Goal: Task Accomplishment & Management: Manage account settings

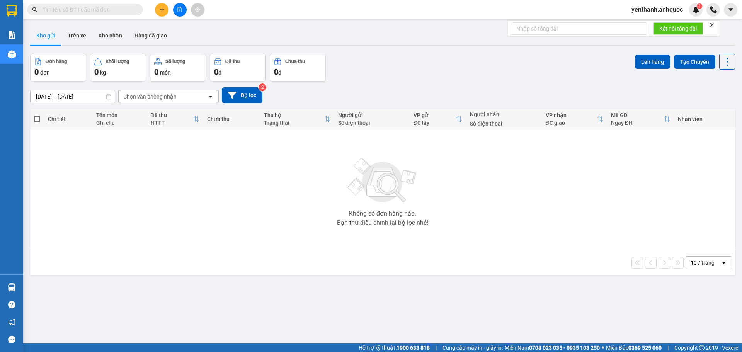
click at [162, 7] on icon "plus" at bounding box center [161, 9] width 5 height 5
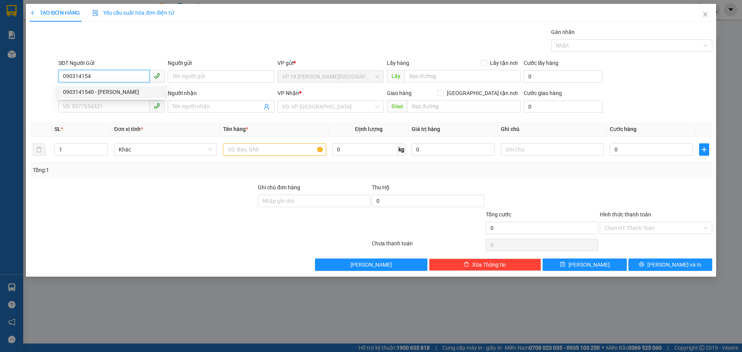
click at [123, 93] on div "0903141540 - [PERSON_NAME]" at bounding box center [111, 92] width 97 height 9
type input "0903141540"
type input "[PERSON_NAME]"
type input "0783341745"
type input "TÚ MAI"
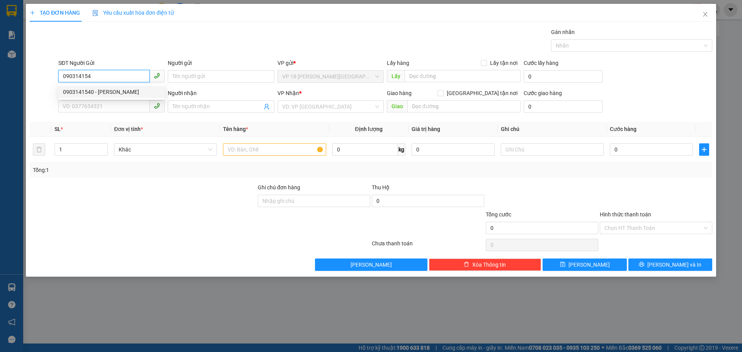
type input "VPBR"
type input "TM 9/10 VPQ1 THẢO"
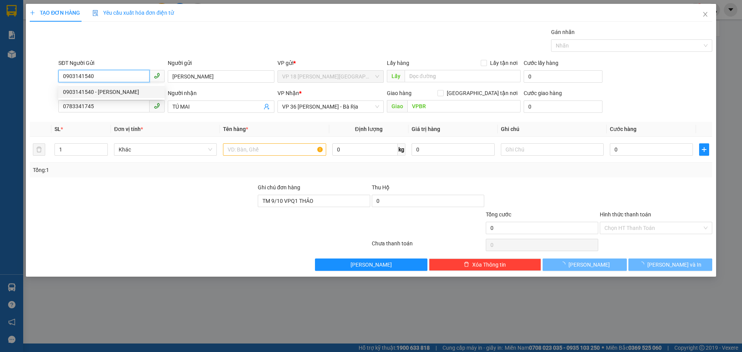
type input "30.000"
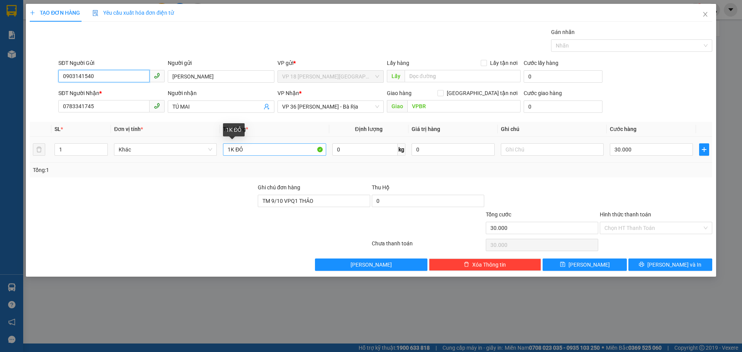
type input "0903141540"
click at [288, 149] on input "1K ĐỎ" at bounding box center [274, 149] width 103 height 12
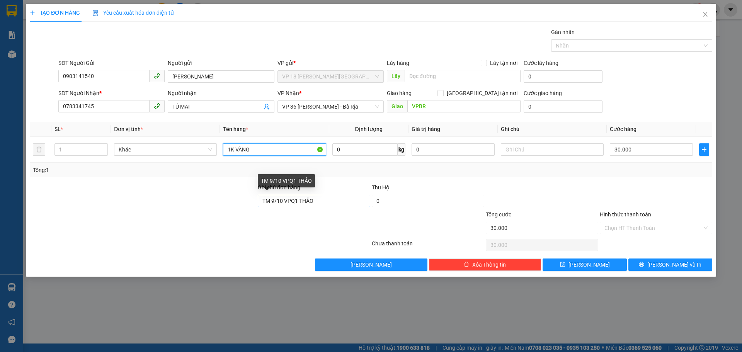
type input "1K VÀNG"
click at [329, 200] on input "TM 9/10 VPQ1 THẢO" at bounding box center [314, 201] width 113 height 12
type input "TM 14/10 THANH"
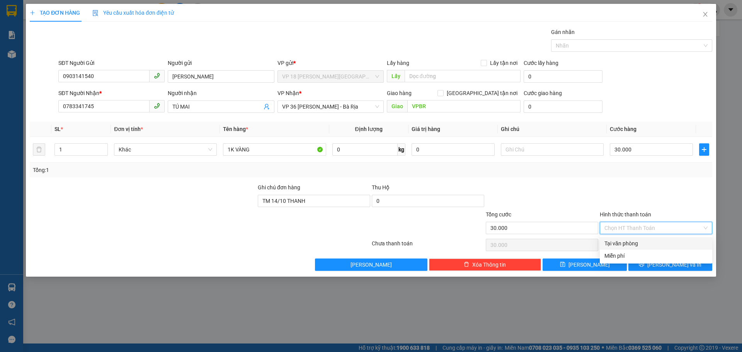
click at [633, 227] on input "Hình thức thanh toán" at bounding box center [654, 228] width 98 height 12
click at [629, 245] on div "Tại văn phòng" at bounding box center [656, 243] width 103 height 9
type input "0"
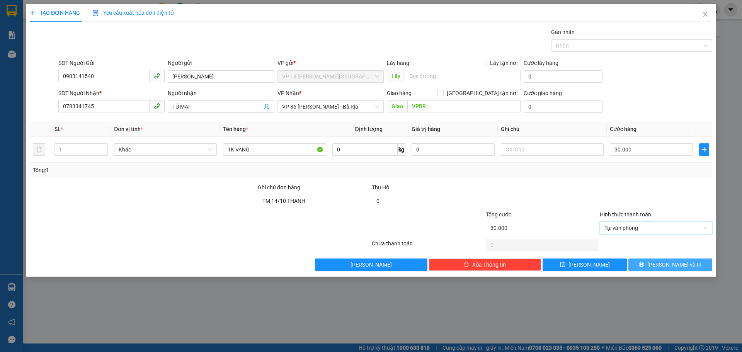
click at [643, 266] on button "[PERSON_NAME] và In" at bounding box center [671, 265] width 84 height 12
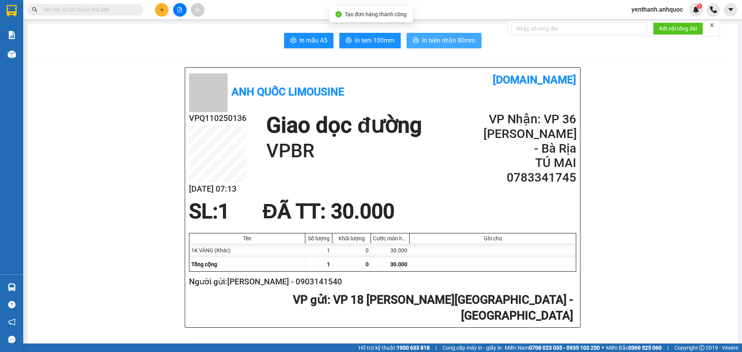
click at [428, 41] on span "In biên nhận 80mm" at bounding box center [448, 41] width 53 height 10
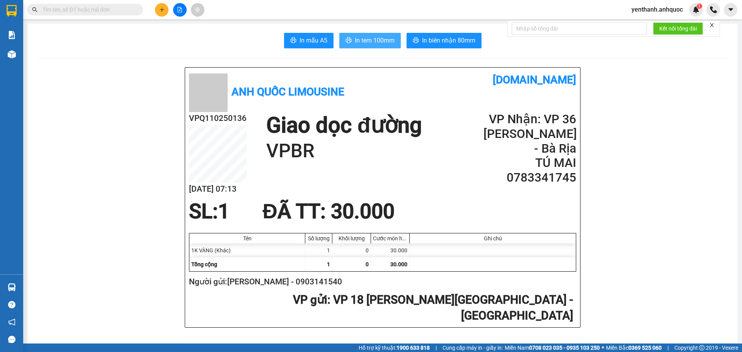
click at [358, 36] on span "In tem 100mm" at bounding box center [375, 41] width 40 height 10
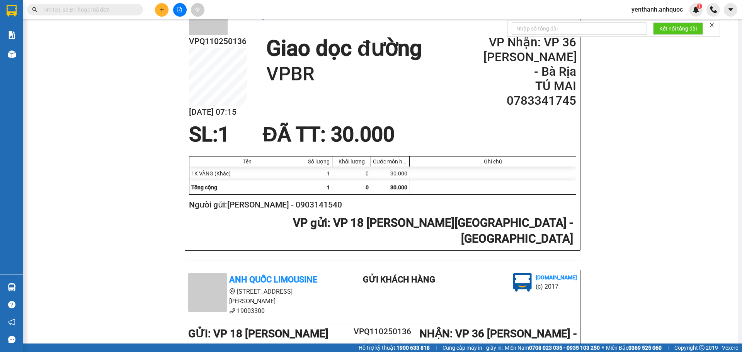
scroll to position [77, 0]
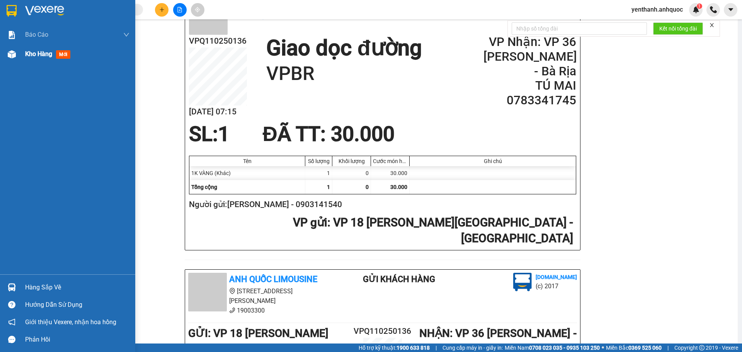
click at [18, 60] on div at bounding box center [12, 55] width 14 height 14
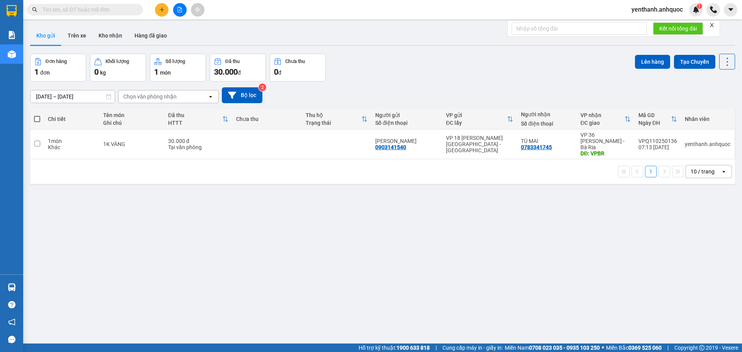
click at [35, 121] on span at bounding box center [37, 119] width 6 height 6
click at [37, 115] on input "checkbox" at bounding box center [37, 115] width 0 height 0
checkbox input "true"
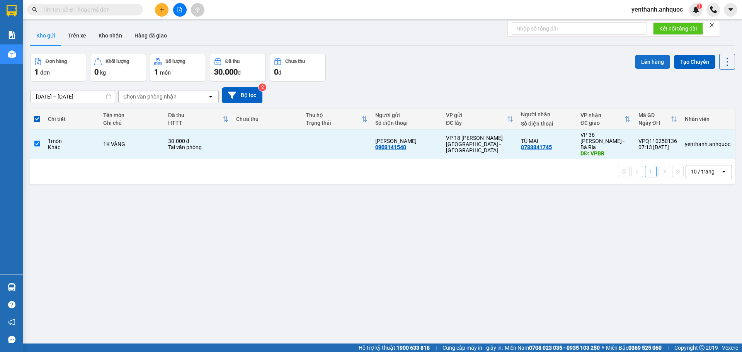
click at [635, 65] on button "Lên hàng" at bounding box center [652, 62] width 35 height 14
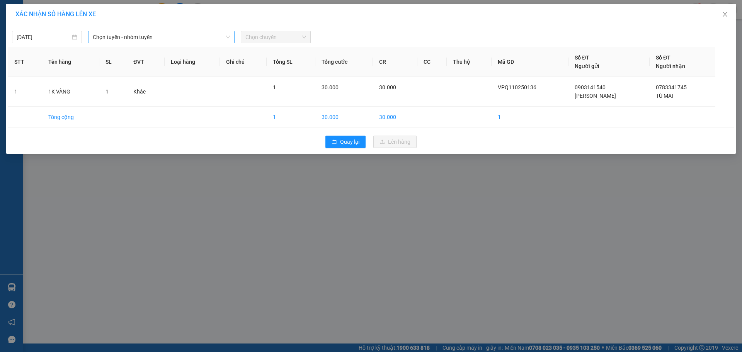
click at [138, 38] on span "Chọn tuyến - nhóm tuyến" at bounding box center [161, 37] width 137 height 12
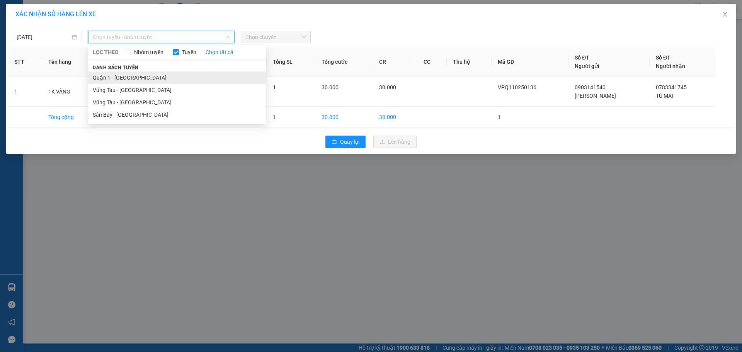
click at [146, 72] on li "Quận 1 - [GEOGRAPHIC_DATA]" at bounding box center [177, 78] width 178 height 12
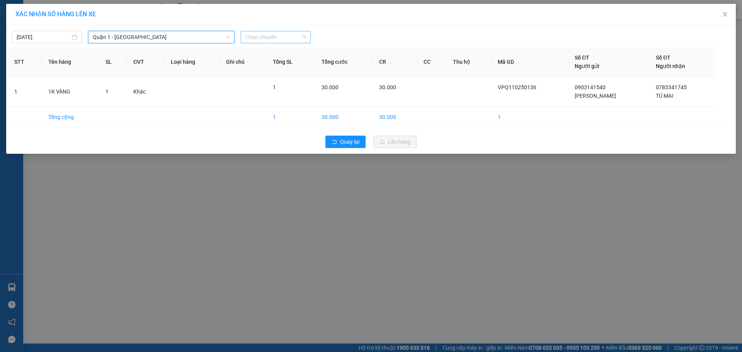
click at [273, 37] on span "Chọn chuyến" at bounding box center [276, 37] width 61 height 12
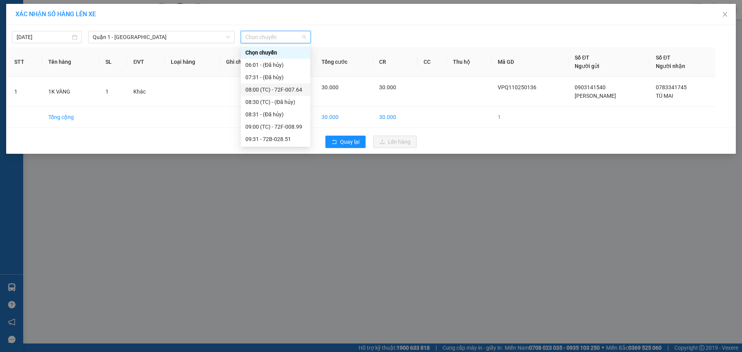
click at [257, 87] on div "08:00 (TC) - 72F-007.64" at bounding box center [276, 89] width 60 height 9
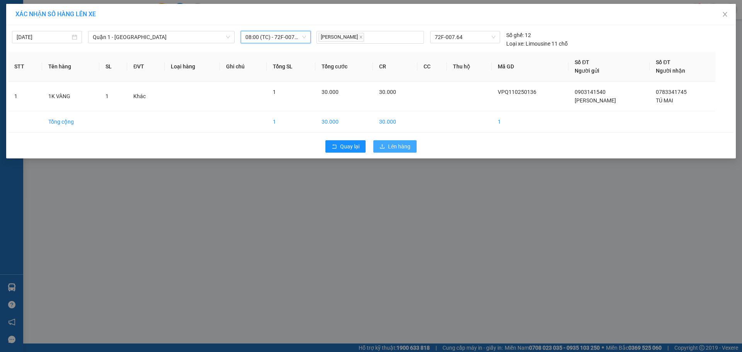
click at [390, 143] on span "Lên hàng" at bounding box center [399, 146] width 22 height 9
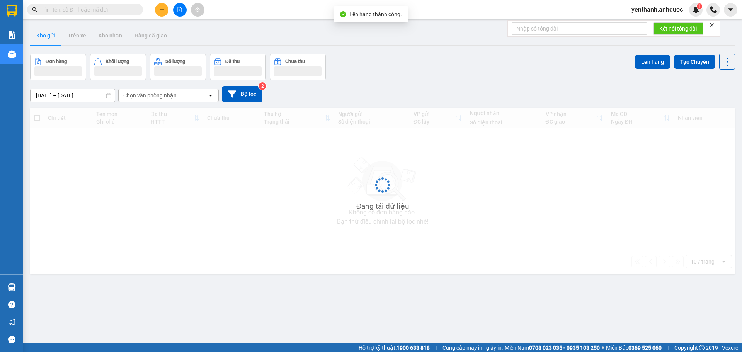
click at [176, 11] on button at bounding box center [180, 10] width 14 height 14
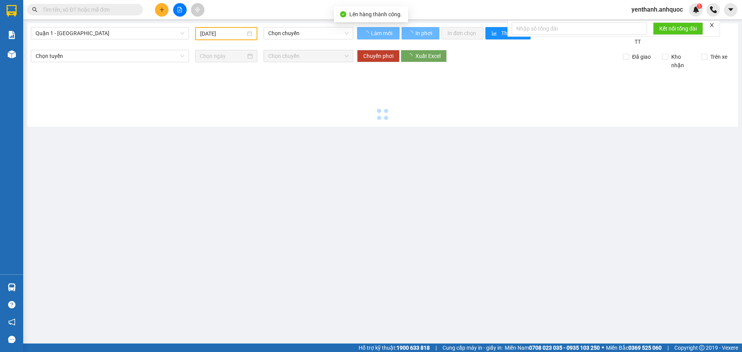
type input "[DATE]"
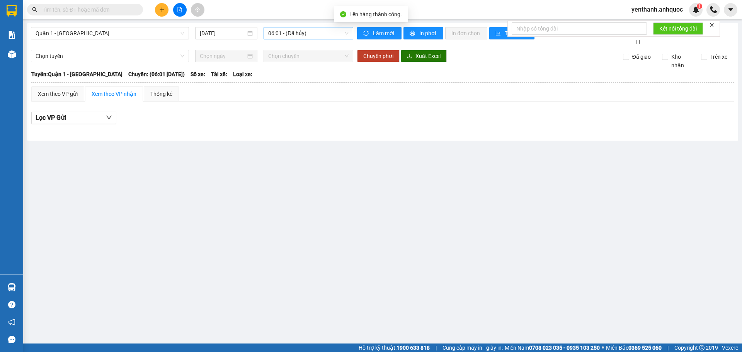
click at [288, 29] on span "06:01 - (Đã hủy)" at bounding box center [308, 33] width 80 height 12
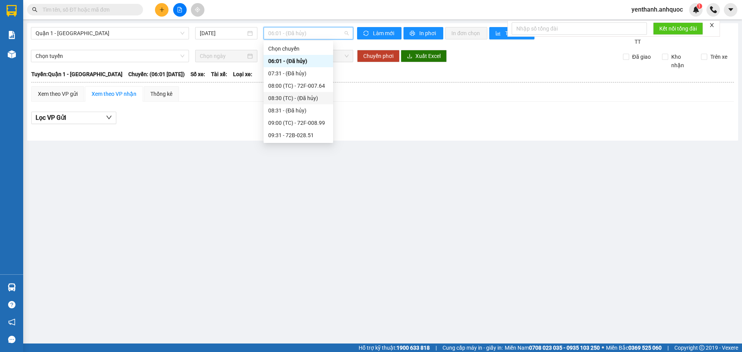
click at [292, 99] on div "08:30 (TC) - (Đã hủy)" at bounding box center [298, 98] width 60 height 9
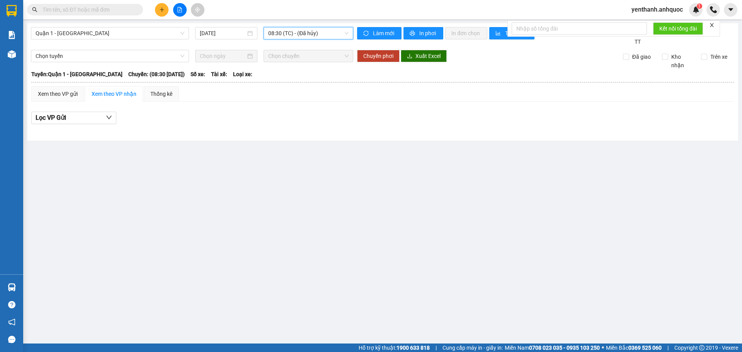
click at [301, 34] on span "08:30 (TC) - (Đã hủy)" at bounding box center [308, 33] width 80 height 12
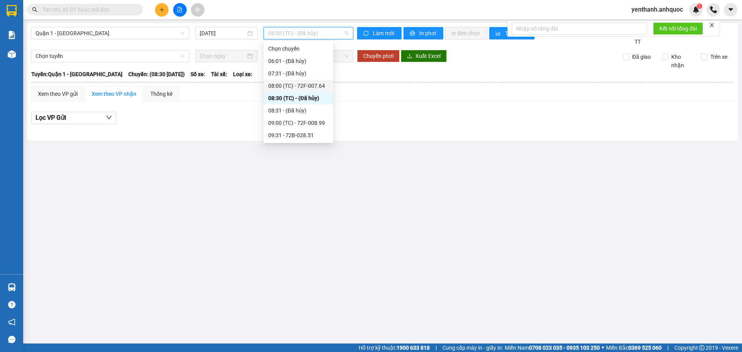
click at [309, 84] on div "08:00 (TC) - 72F-007.64" at bounding box center [298, 86] width 60 height 9
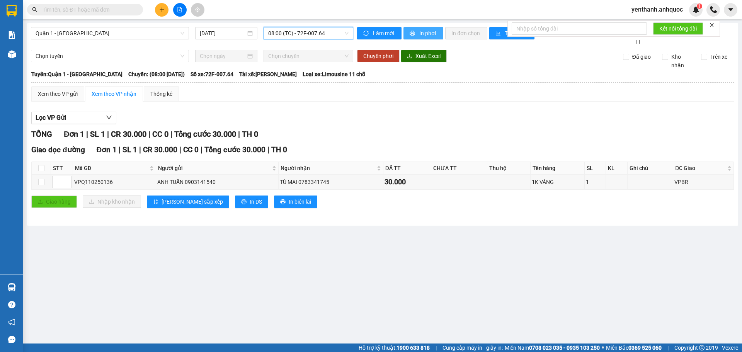
click at [426, 35] on span "In phơi" at bounding box center [429, 33] width 18 height 9
click at [422, 35] on span "In phơi" at bounding box center [429, 33] width 18 height 9
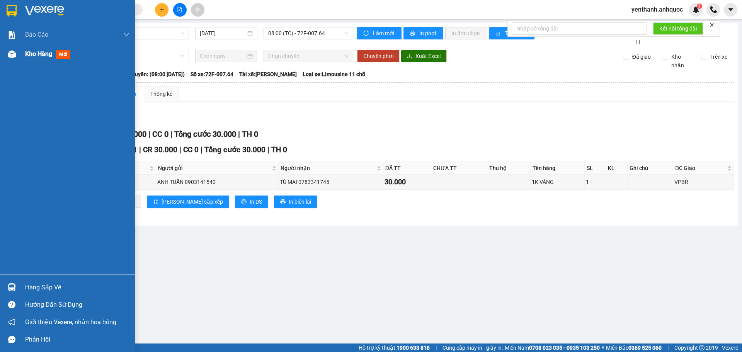
click at [20, 48] on div "Kho hàng mới" at bounding box center [67, 53] width 135 height 19
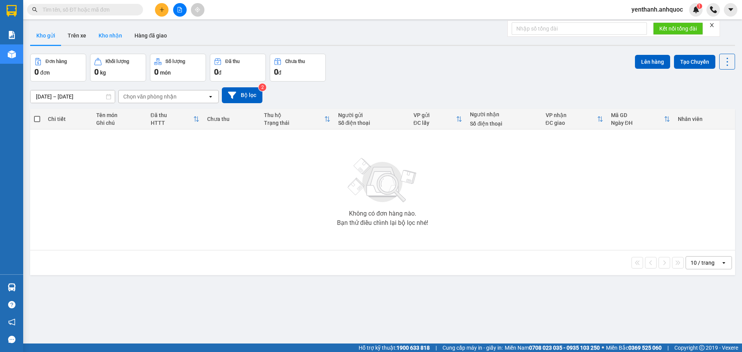
click at [114, 33] on button "Kho nhận" at bounding box center [110, 35] width 36 height 19
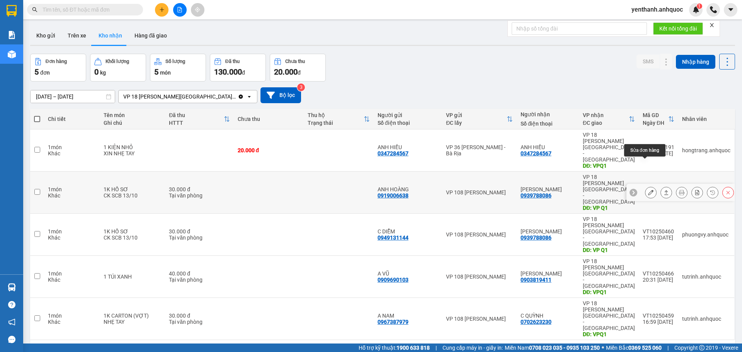
click at [646, 186] on button at bounding box center [651, 193] width 11 height 14
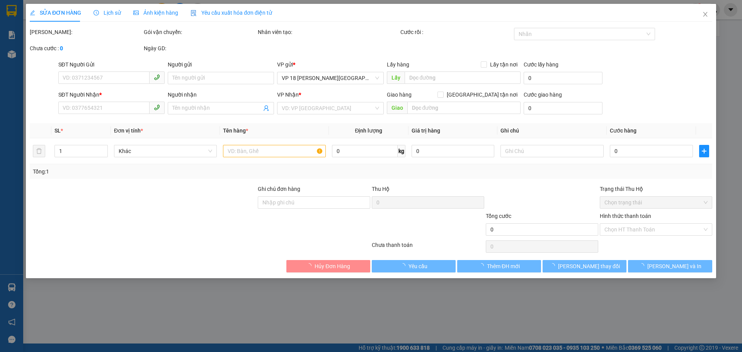
type input "0919006638"
type input "ANH HOÀNG"
type input "0939788086"
type input "[PERSON_NAME]"
type input "VP Q1"
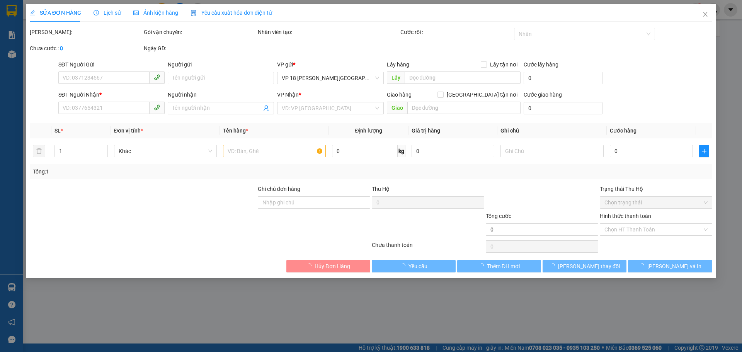
type input "30.000"
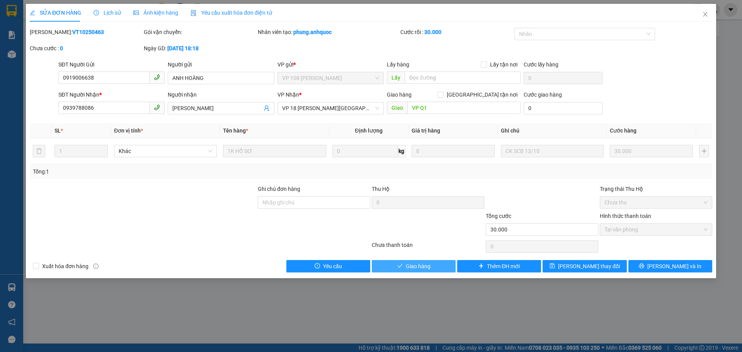
click at [435, 262] on button "Giao hàng" at bounding box center [414, 266] width 84 height 12
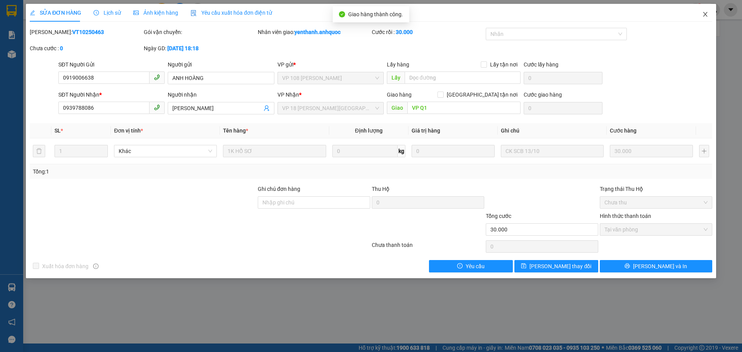
click at [705, 16] on icon "close" at bounding box center [706, 14] width 6 height 6
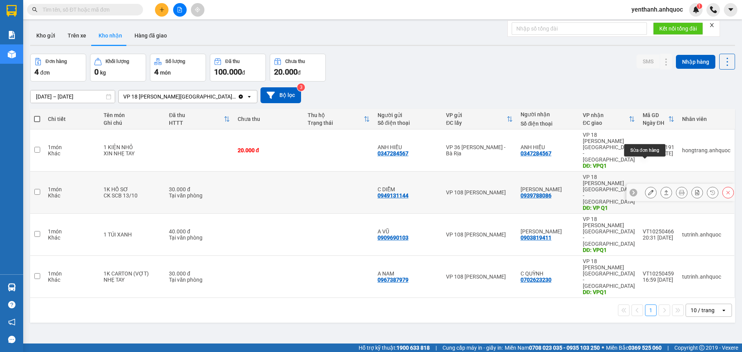
click at [648, 190] on icon at bounding box center [650, 192] width 5 height 5
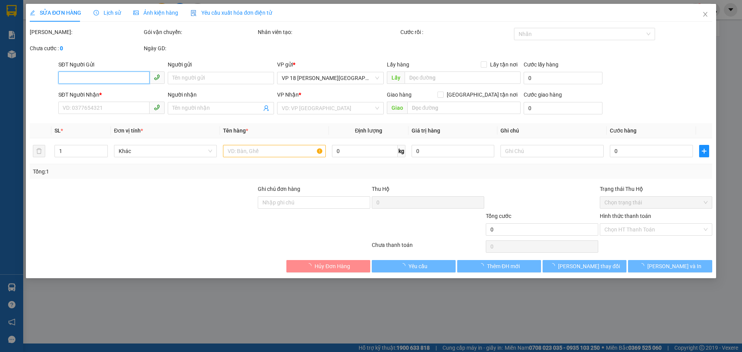
type input "0949131144"
type input "C DIỄM"
type input "0939788086"
type input "[PERSON_NAME]"
type input "VP Q1"
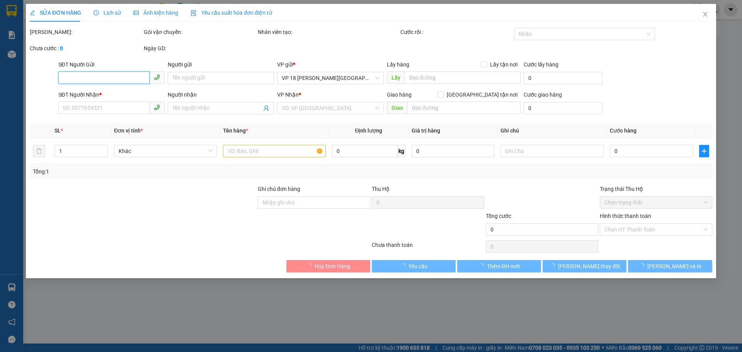
type input "30.000"
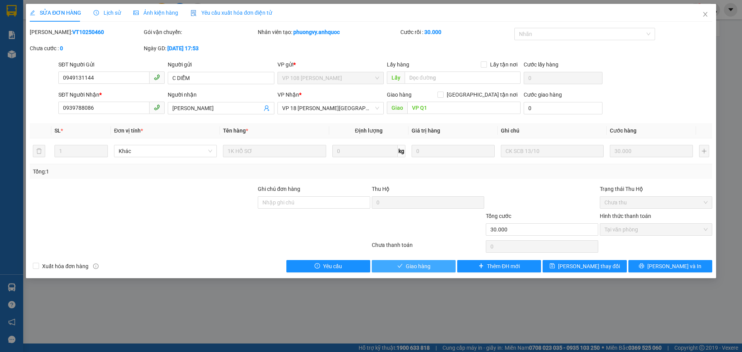
click at [433, 271] on button "Giao hàng" at bounding box center [414, 266] width 84 height 12
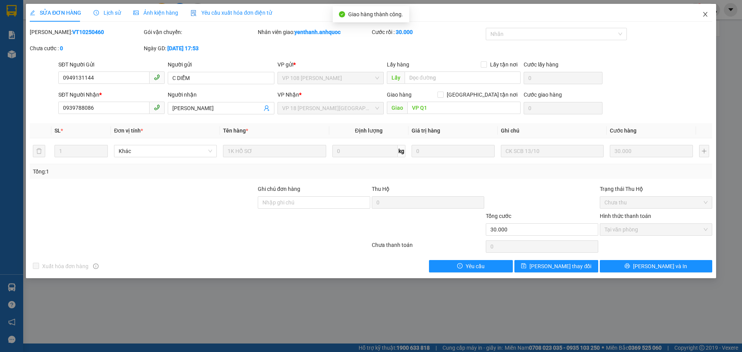
click at [704, 16] on icon "close" at bounding box center [705, 14] width 4 height 5
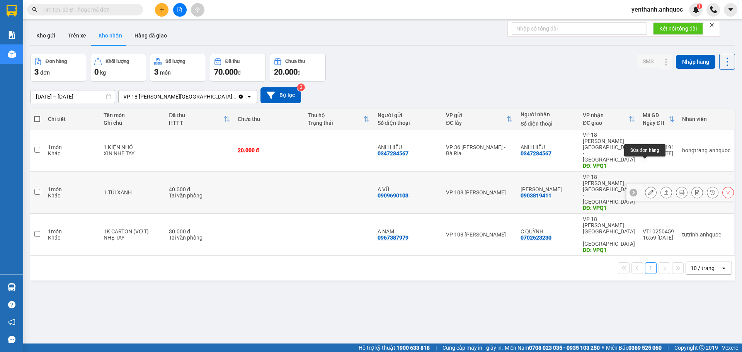
click at [648, 190] on icon at bounding box center [650, 192] width 5 height 5
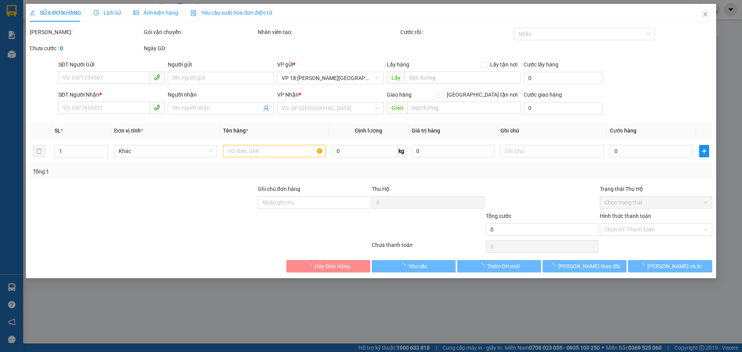
type input "0909690103"
type input "A VŨ"
type input "0903819411"
type input "[PERSON_NAME]"
type input "VPQ1"
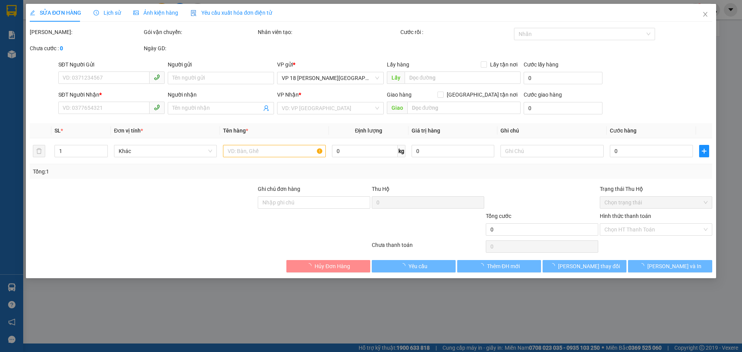
type input "CK SCB 13/10"
type input "40.000"
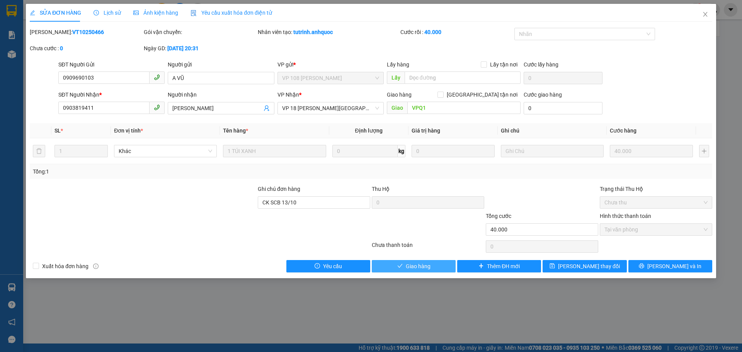
click at [432, 265] on button "Giao hàng" at bounding box center [414, 266] width 84 height 12
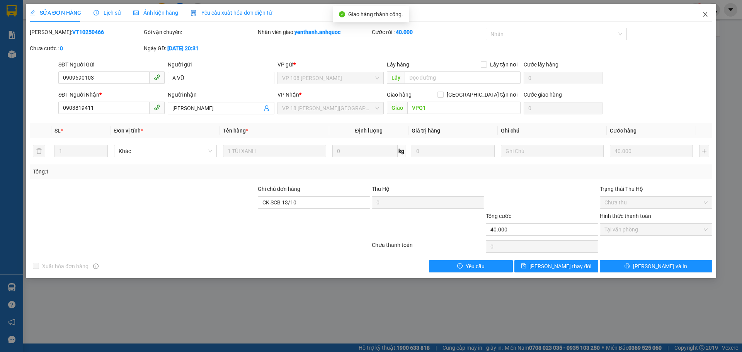
click at [702, 10] on span "Close" at bounding box center [706, 15] width 22 height 22
